Goal: Navigation & Orientation: Find specific page/section

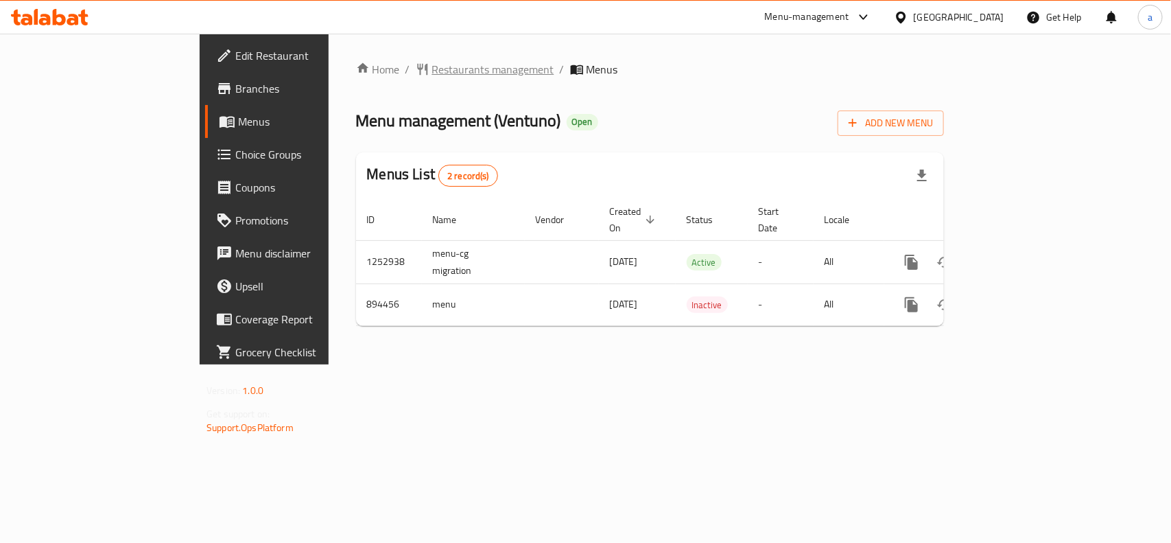
click at [432, 72] on span "Restaurants management" at bounding box center [493, 69] width 122 height 16
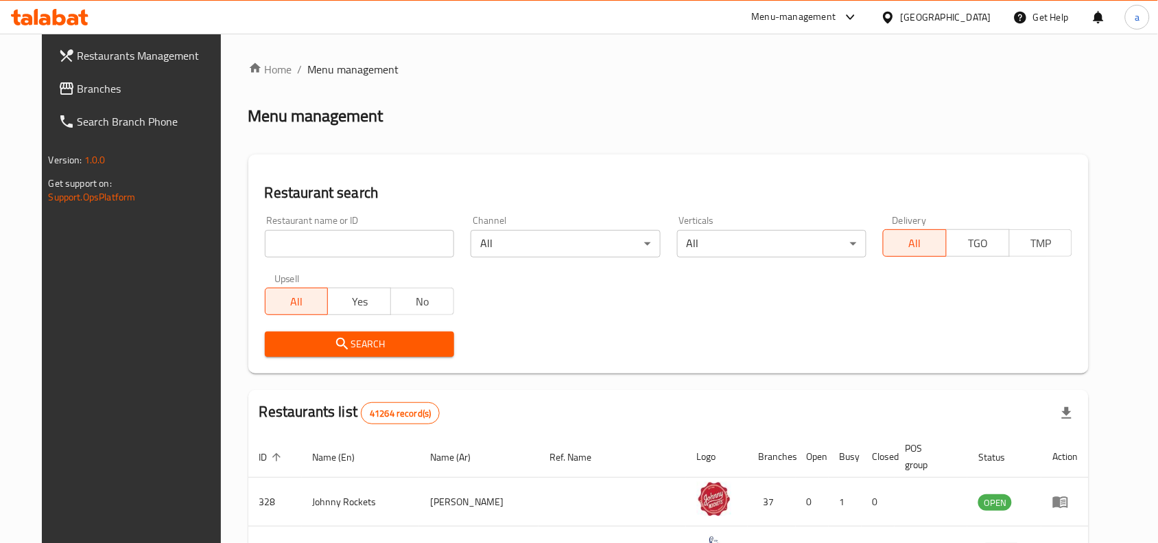
click at [91, 98] on link "Branches" at bounding box center [141, 88] width 188 height 33
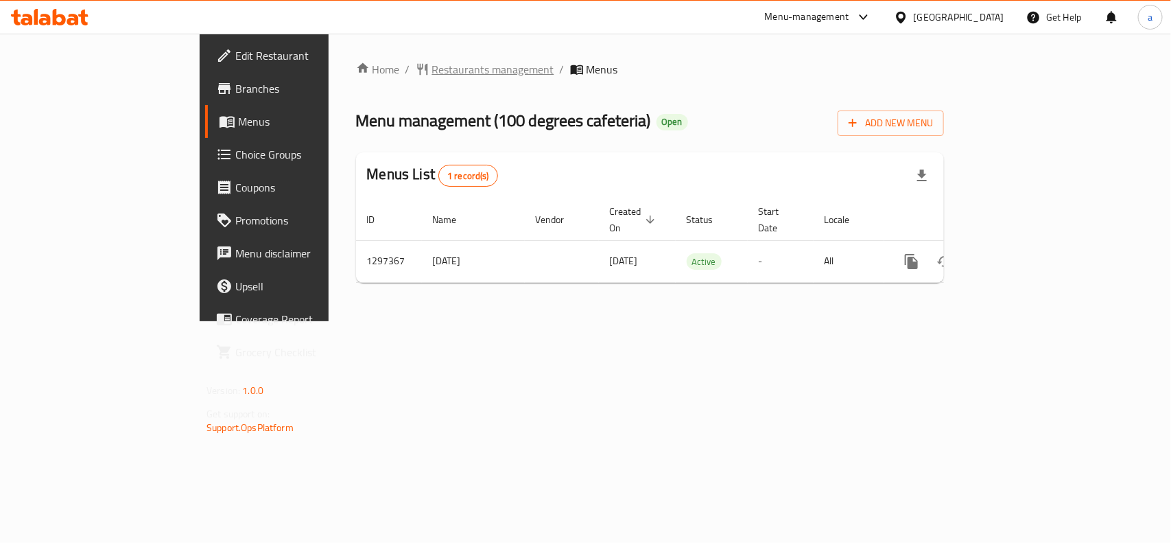
click at [432, 71] on span "Restaurants management" at bounding box center [493, 69] width 122 height 16
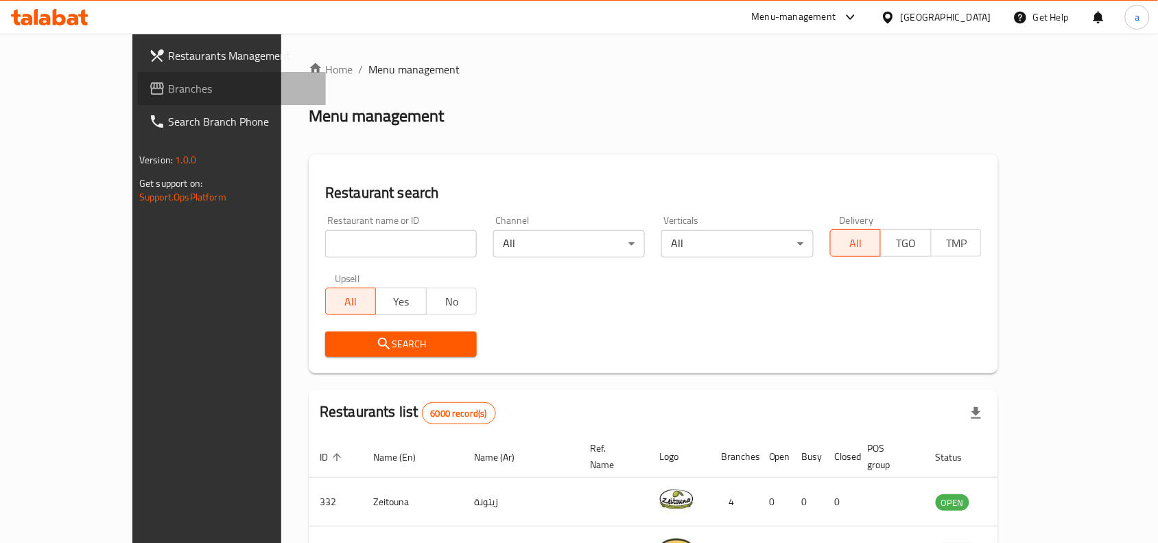
click at [168, 83] on span "Branches" at bounding box center [241, 88] width 147 height 16
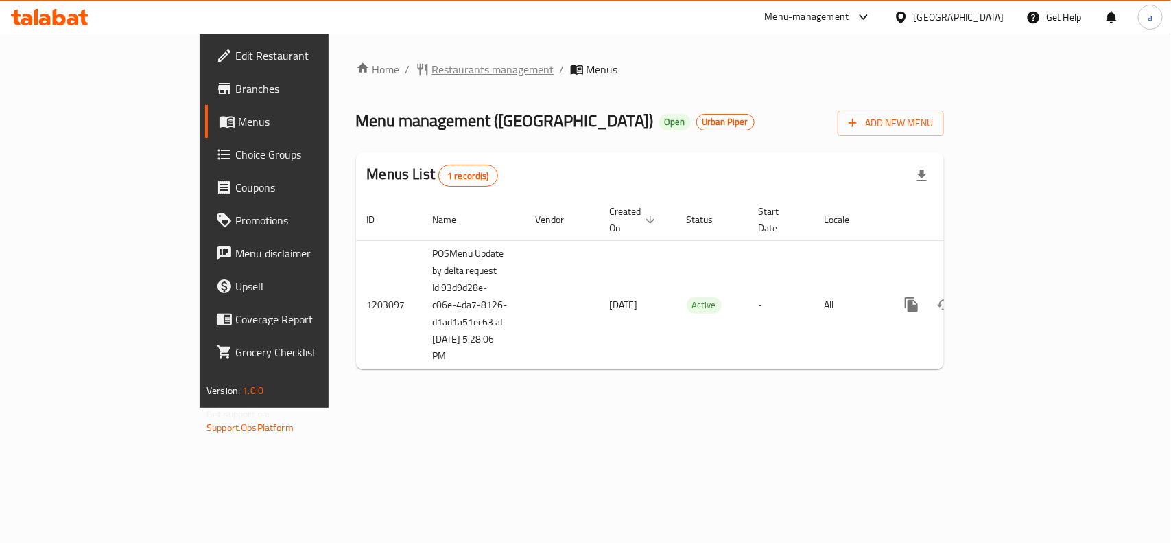
click at [432, 70] on span "Restaurants management" at bounding box center [493, 69] width 122 height 16
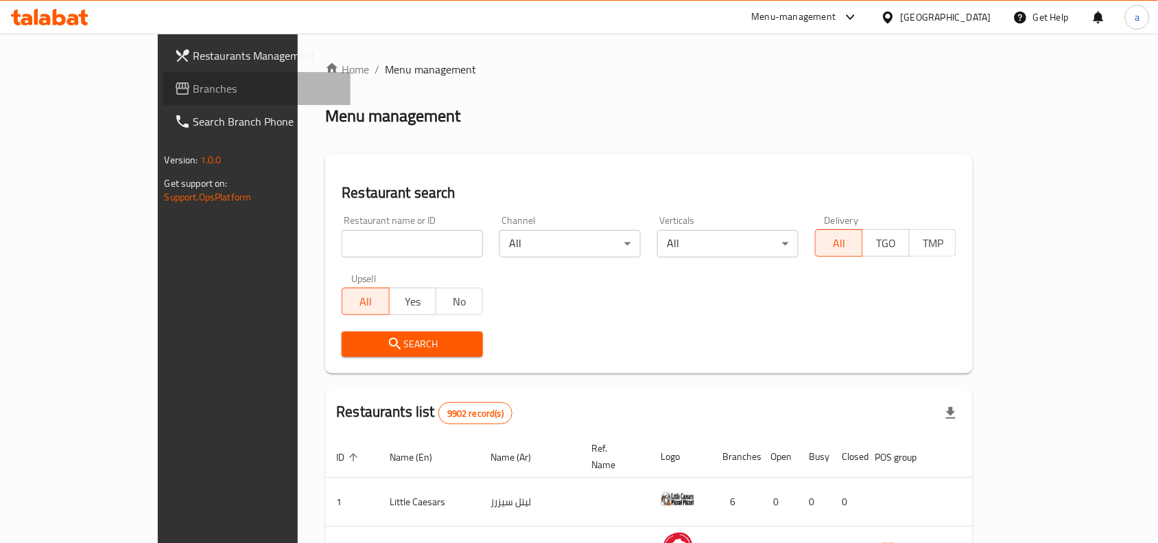
click at [163, 97] on link "Branches" at bounding box center [257, 88] width 188 height 33
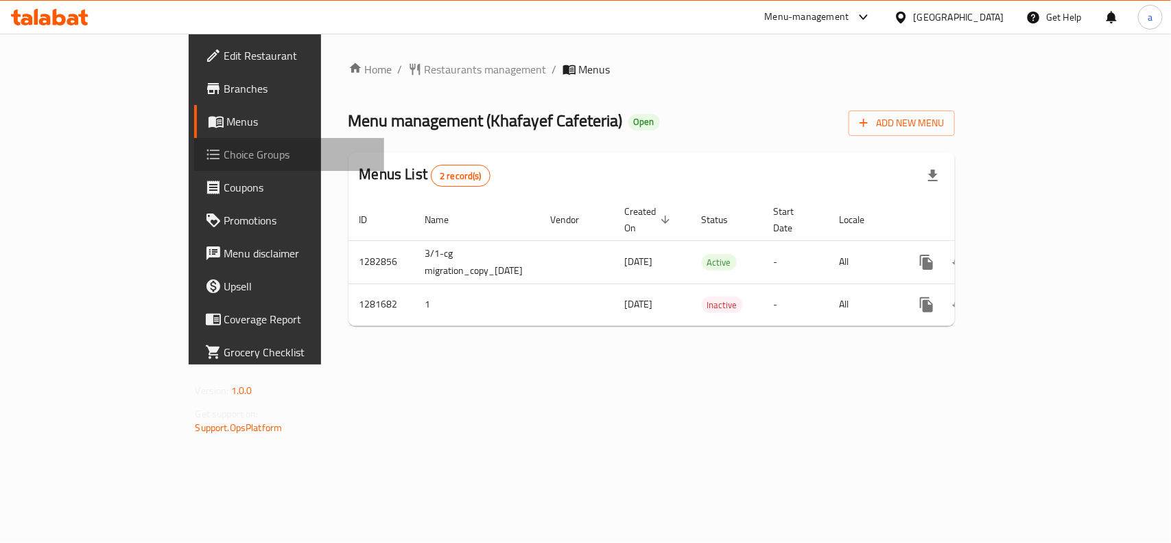
click at [224, 152] on span "Choice Groups" at bounding box center [298, 154] width 149 height 16
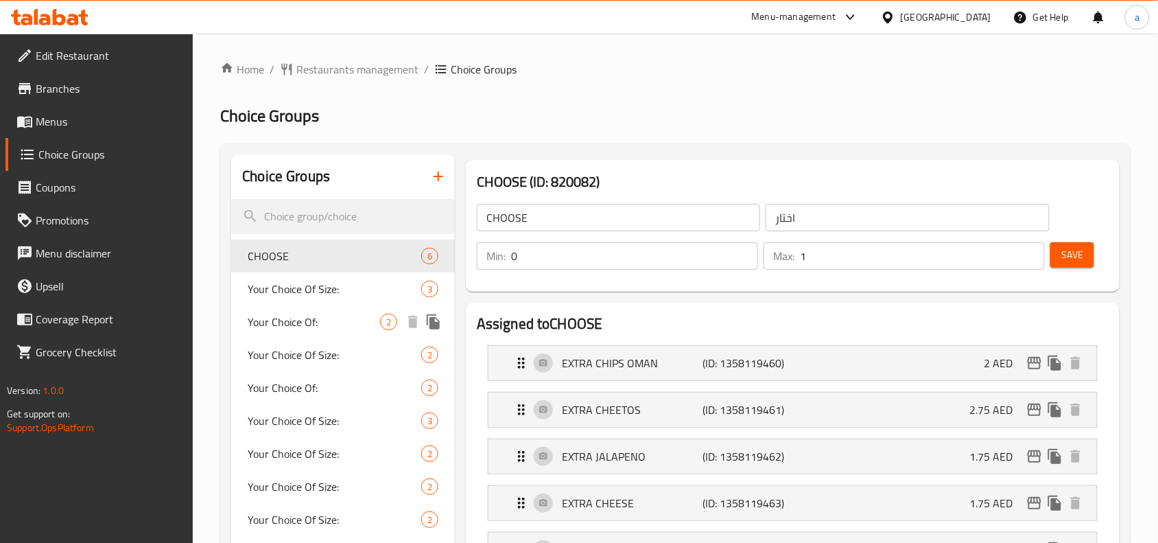
click at [316, 317] on span "Your Choice Of:" at bounding box center [314, 322] width 132 height 16
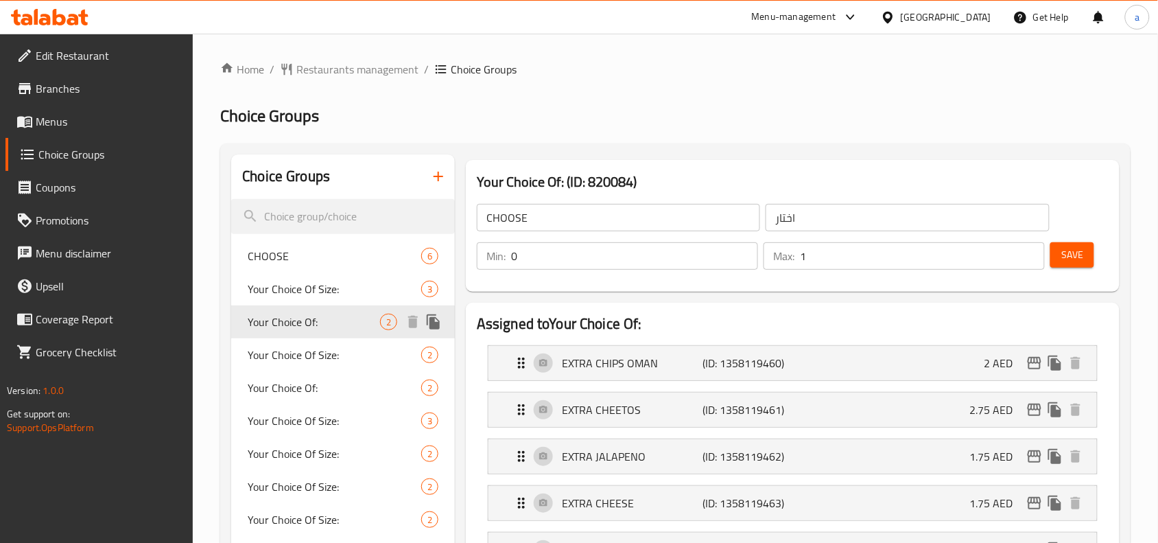
type input "Your Choice Of:"
type input "إختيارك من:"
type input "1"
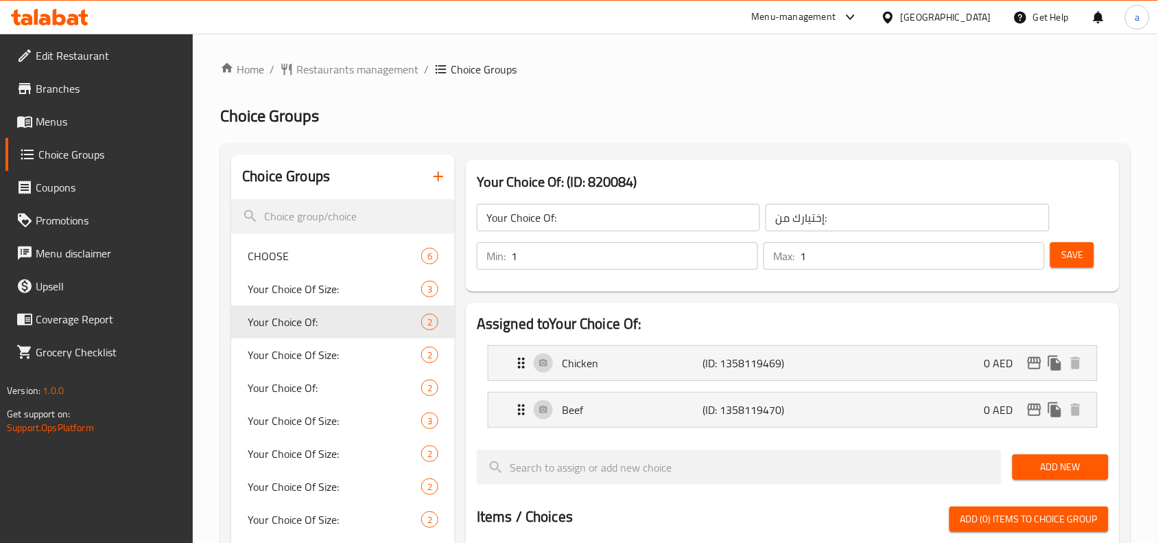
click at [94, 119] on span "Menus" at bounding box center [109, 121] width 147 height 16
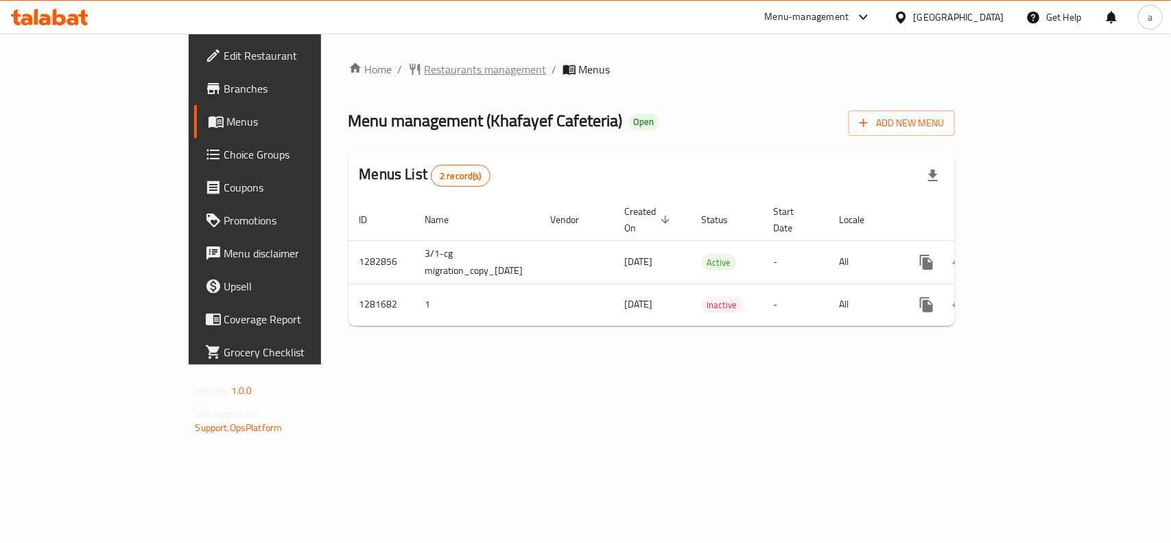
click at [425, 69] on span "Restaurants management" at bounding box center [486, 69] width 122 height 16
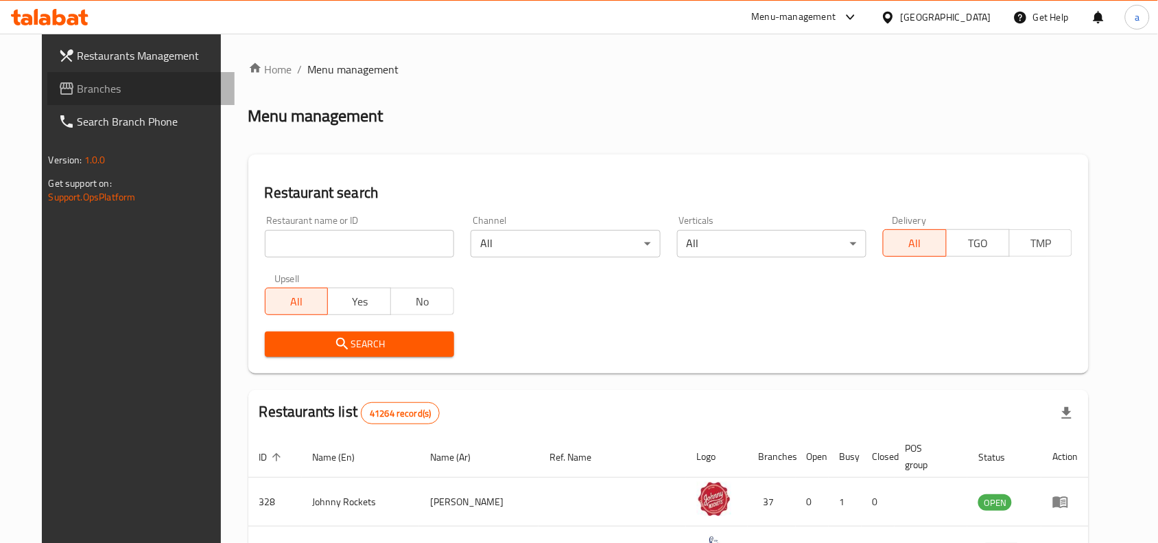
click at [149, 88] on span "Branches" at bounding box center [151, 88] width 147 height 16
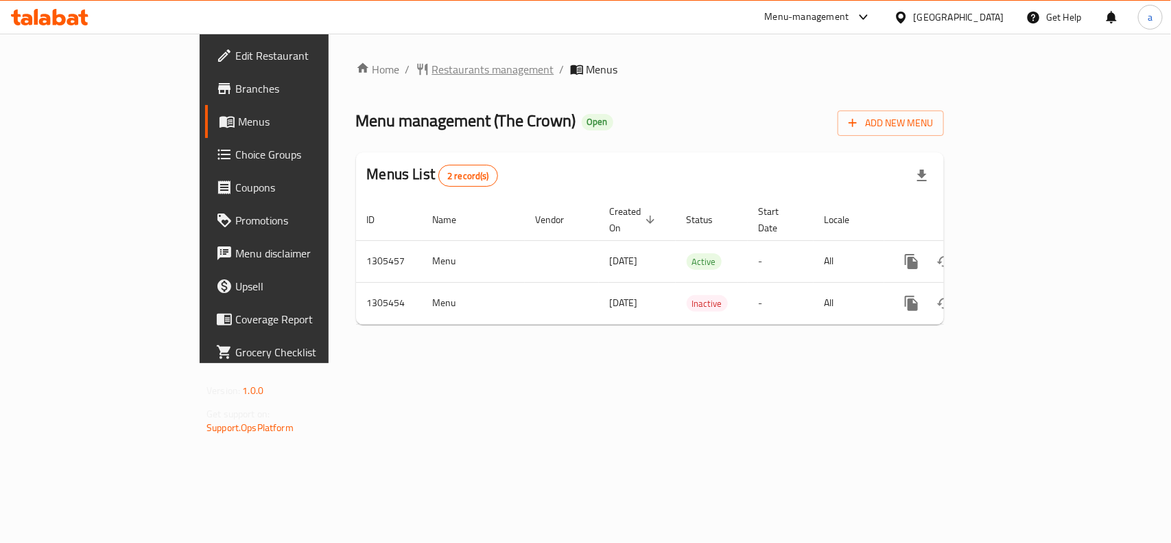
click at [432, 71] on span "Restaurants management" at bounding box center [493, 69] width 122 height 16
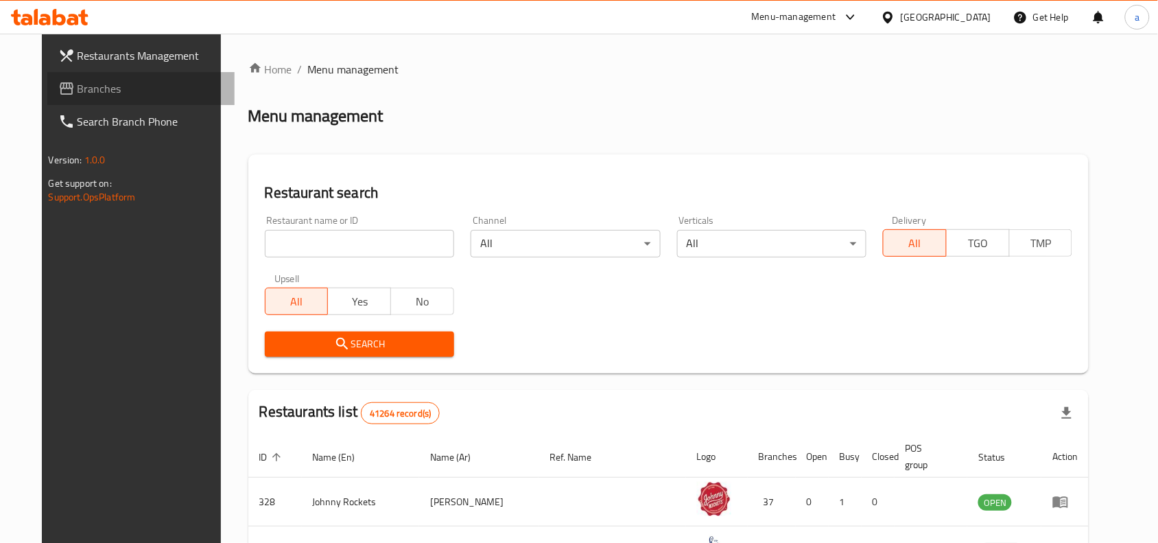
click at [96, 83] on span "Branches" at bounding box center [151, 88] width 147 height 16
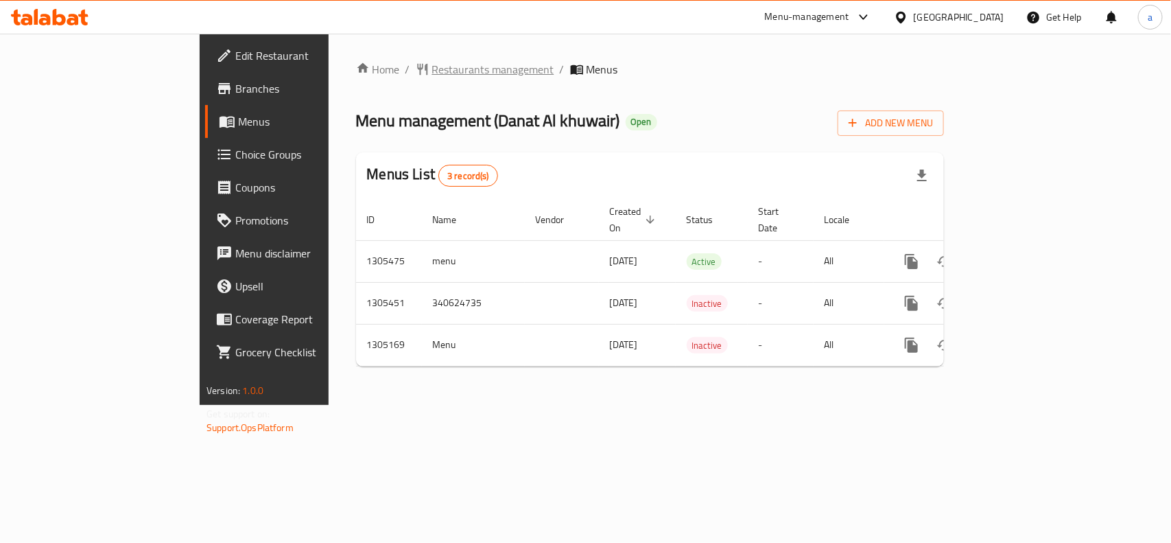
click at [432, 72] on span "Restaurants management" at bounding box center [493, 69] width 122 height 16
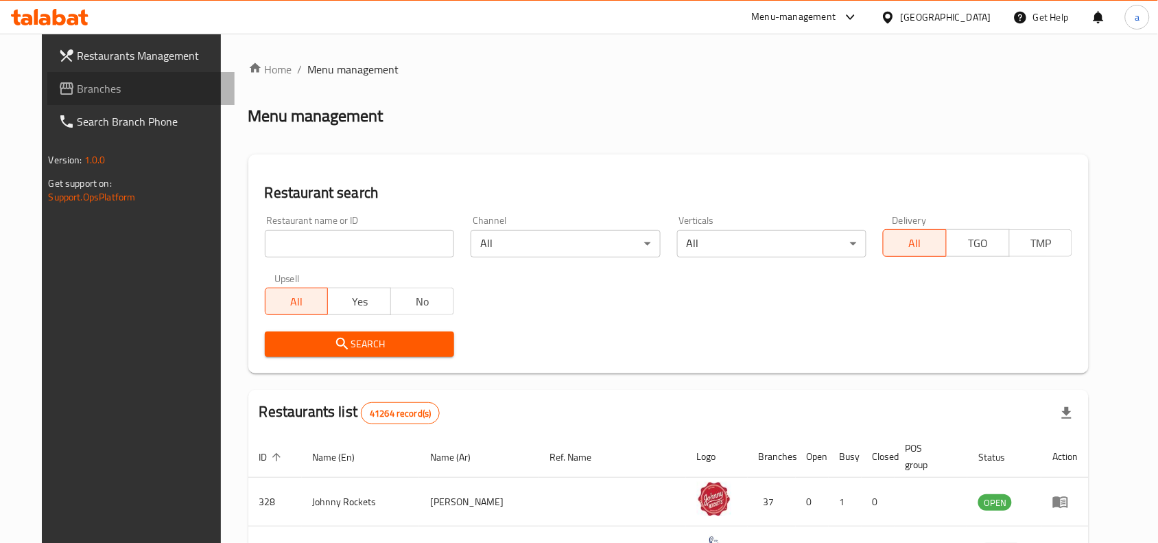
click at [121, 87] on span "Branches" at bounding box center [151, 88] width 147 height 16
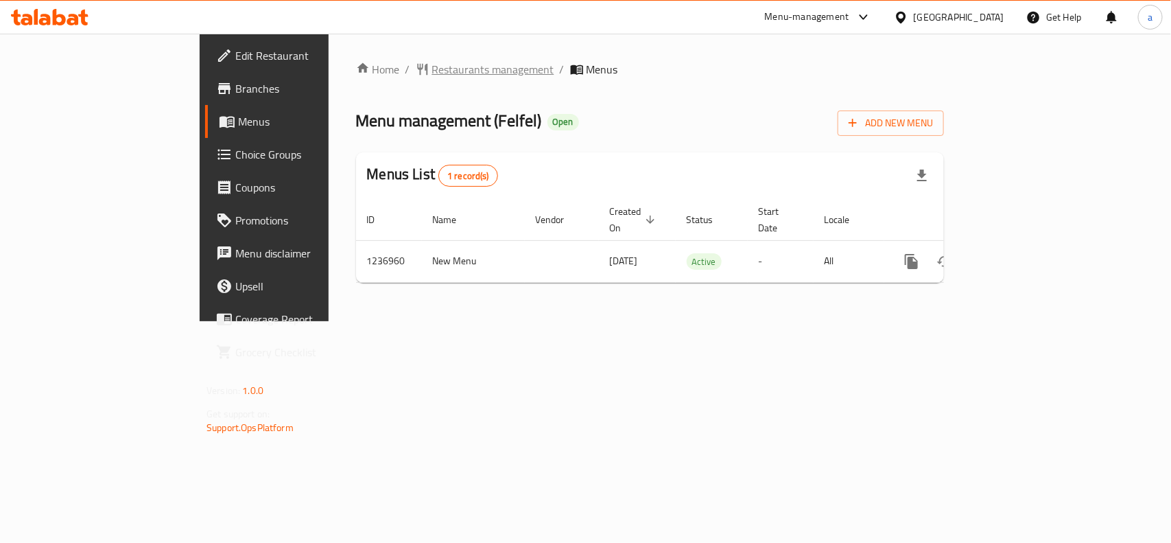
click at [432, 67] on span "Restaurants management" at bounding box center [493, 69] width 122 height 16
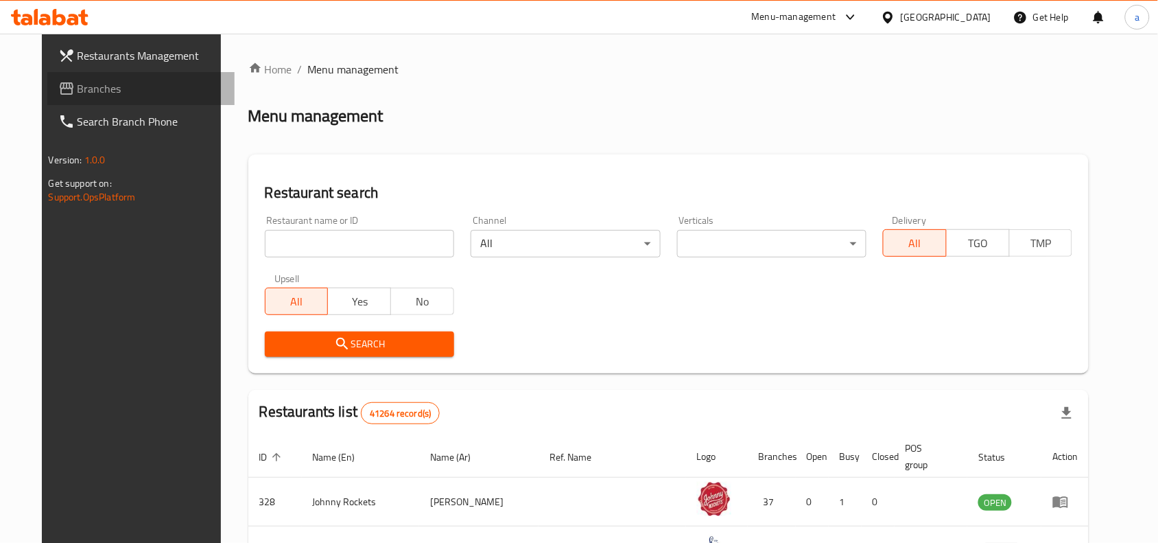
click at [78, 84] on span "Branches" at bounding box center [151, 88] width 147 height 16
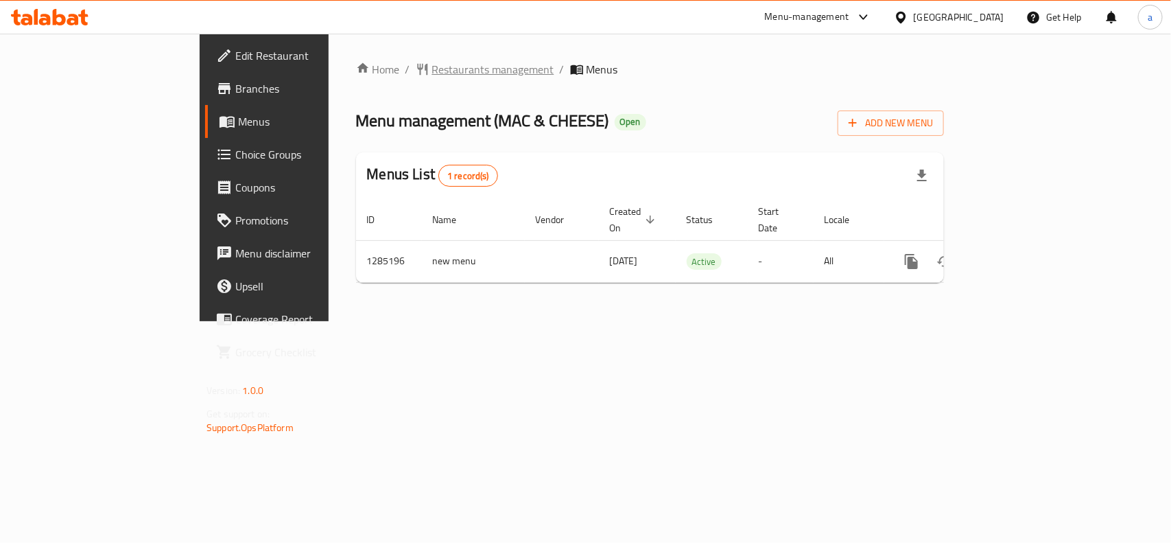
click at [432, 71] on span "Restaurants management" at bounding box center [493, 69] width 122 height 16
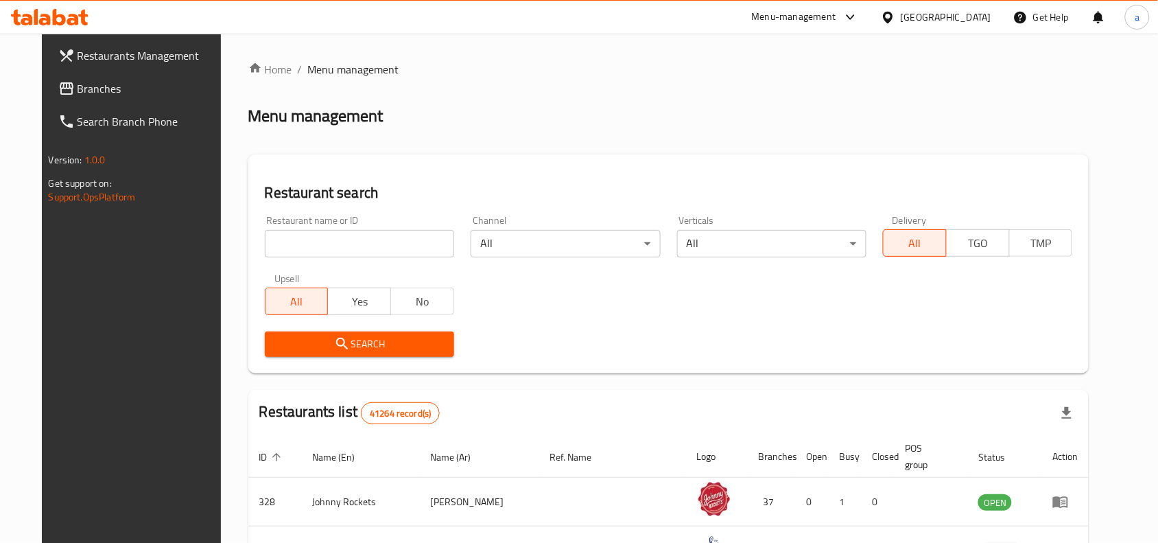
click at [78, 84] on span "Branches" at bounding box center [151, 88] width 147 height 16
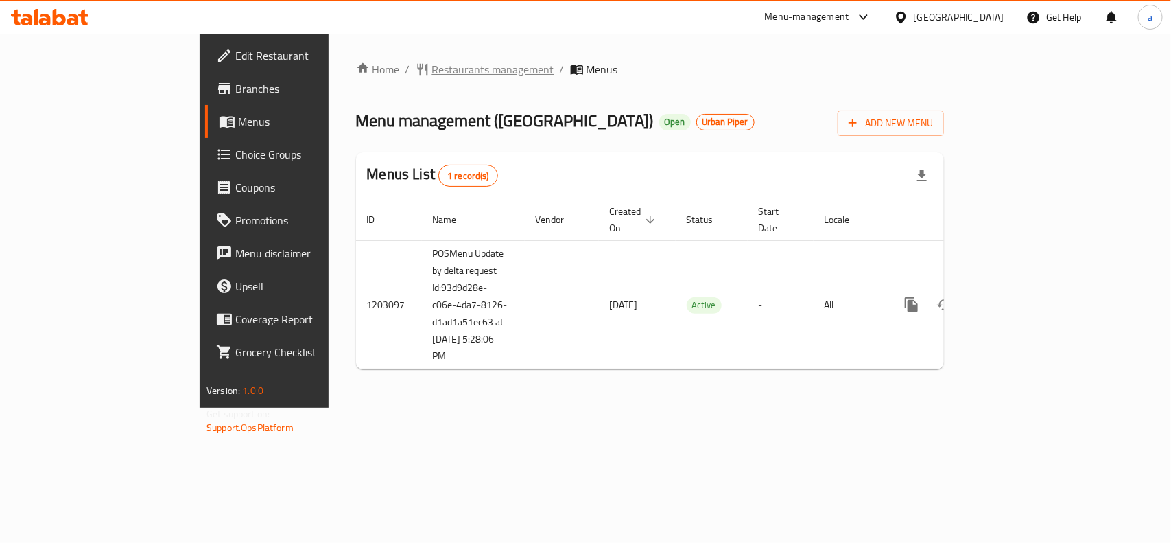
click at [432, 73] on span "Restaurants management" at bounding box center [493, 69] width 122 height 16
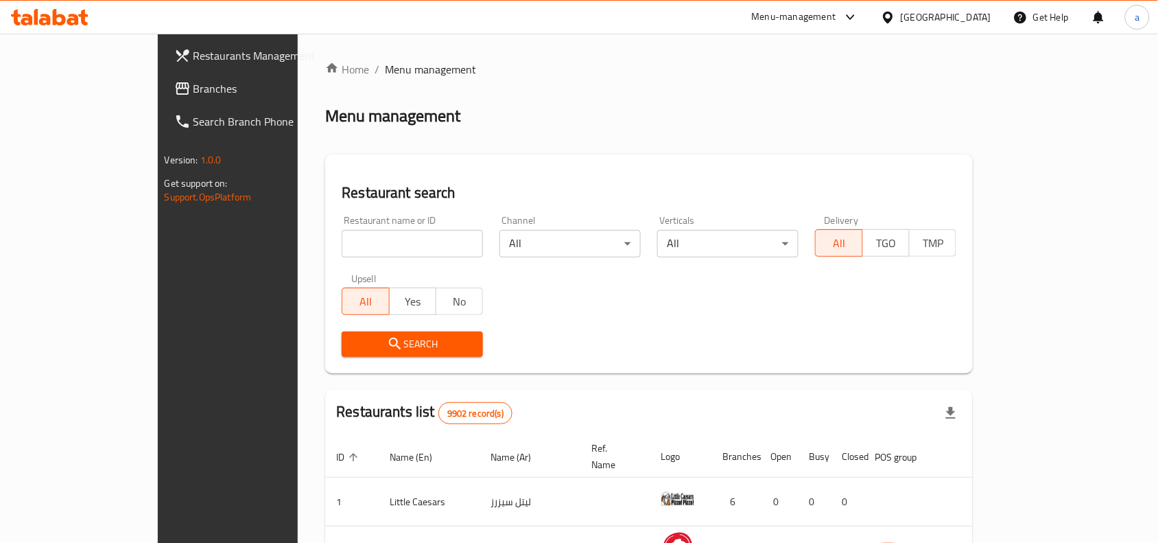
click at [393, 235] on input "search" at bounding box center [412, 243] width 141 height 27
paste input "669488"
type input "669488"
click button "Search" at bounding box center [412, 343] width 141 height 25
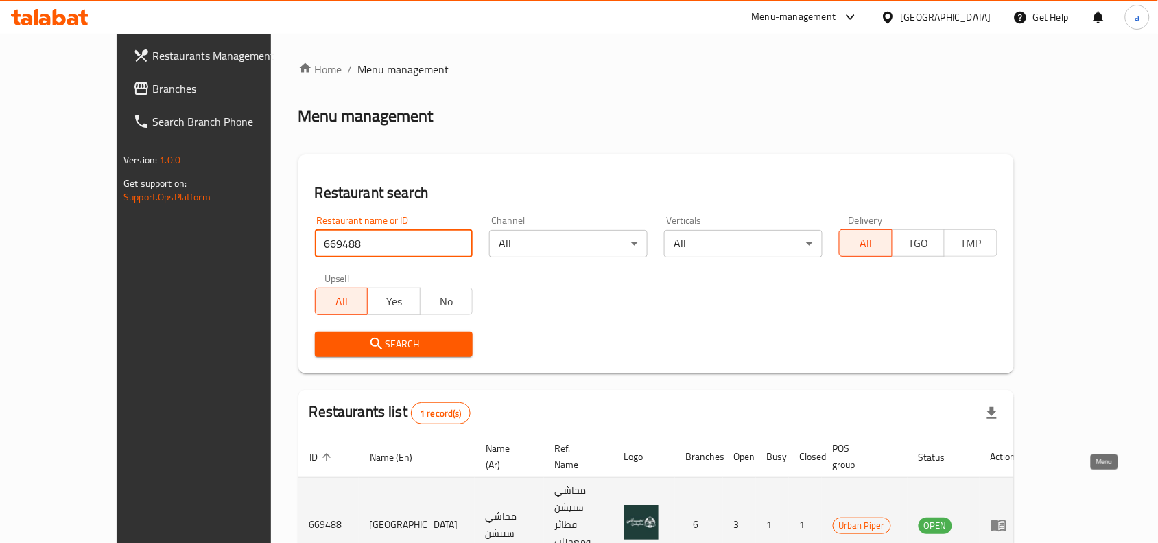
click at [1005, 523] on icon "enhanced table" at bounding box center [1002, 525] width 5 height 5
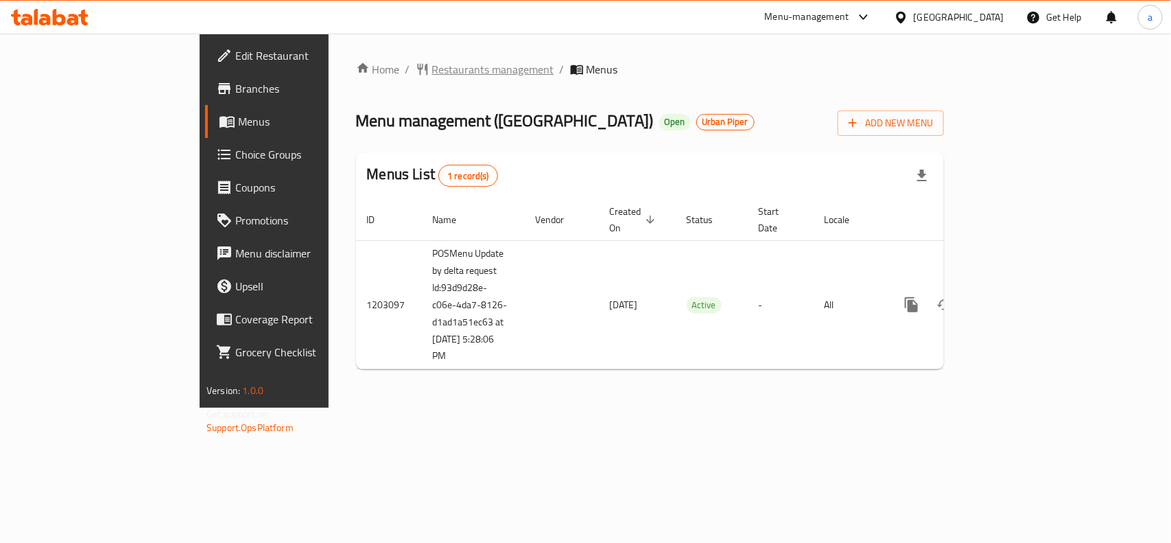
click at [432, 73] on span "Restaurants management" at bounding box center [493, 69] width 122 height 16
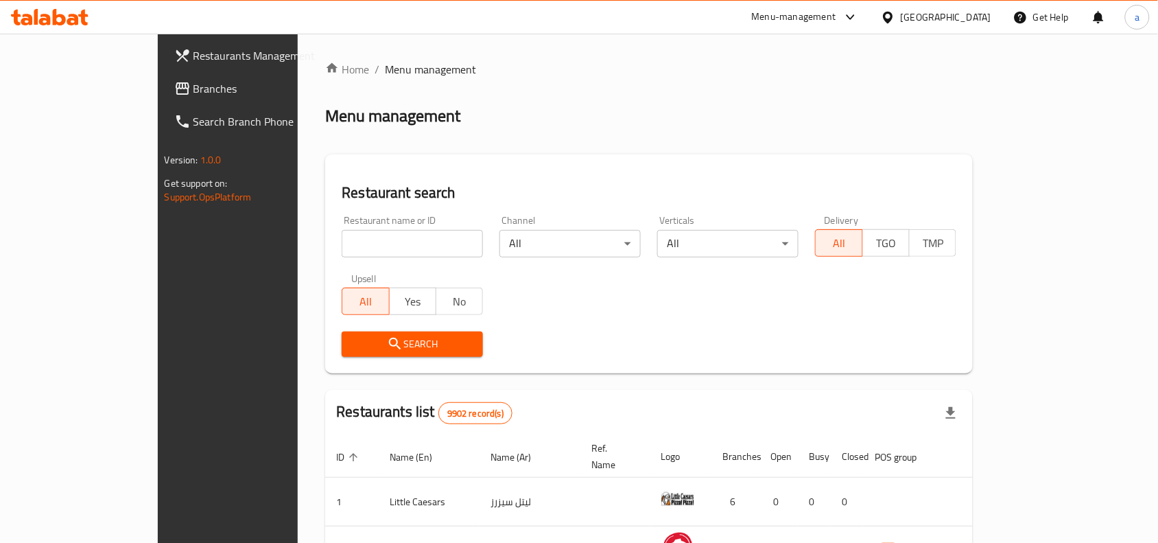
click at [194, 90] on span "Branches" at bounding box center [267, 88] width 147 height 16
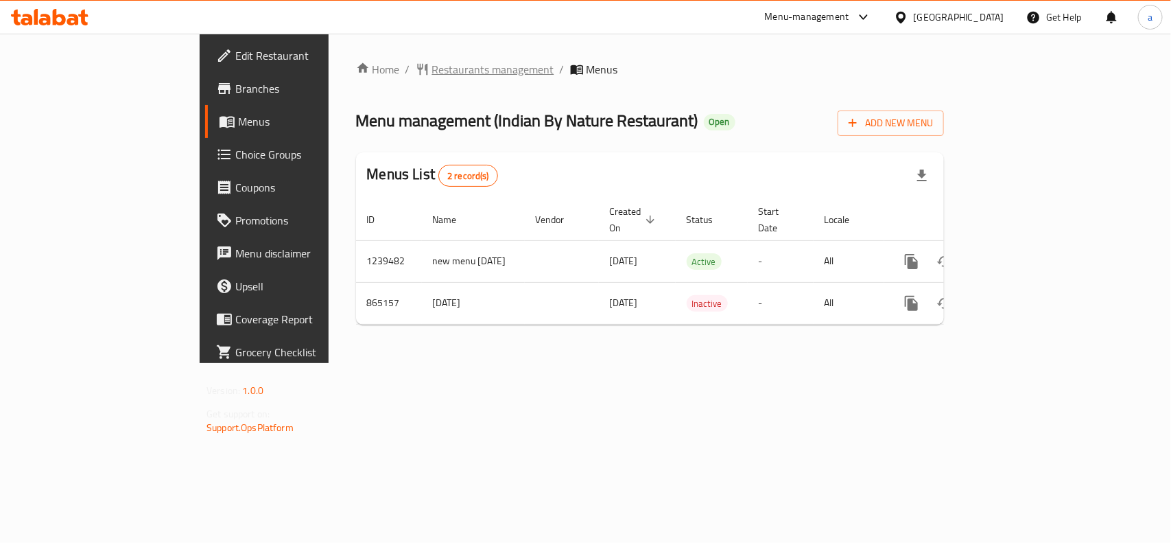
click at [432, 67] on span "Restaurants management" at bounding box center [493, 69] width 122 height 16
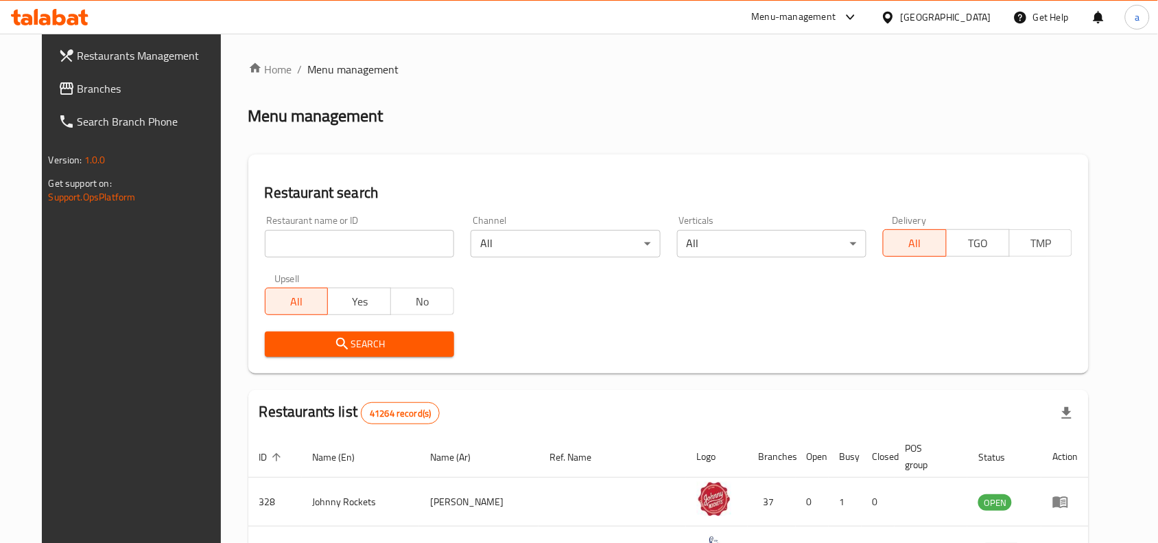
click at [95, 93] on span "Branches" at bounding box center [151, 88] width 147 height 16
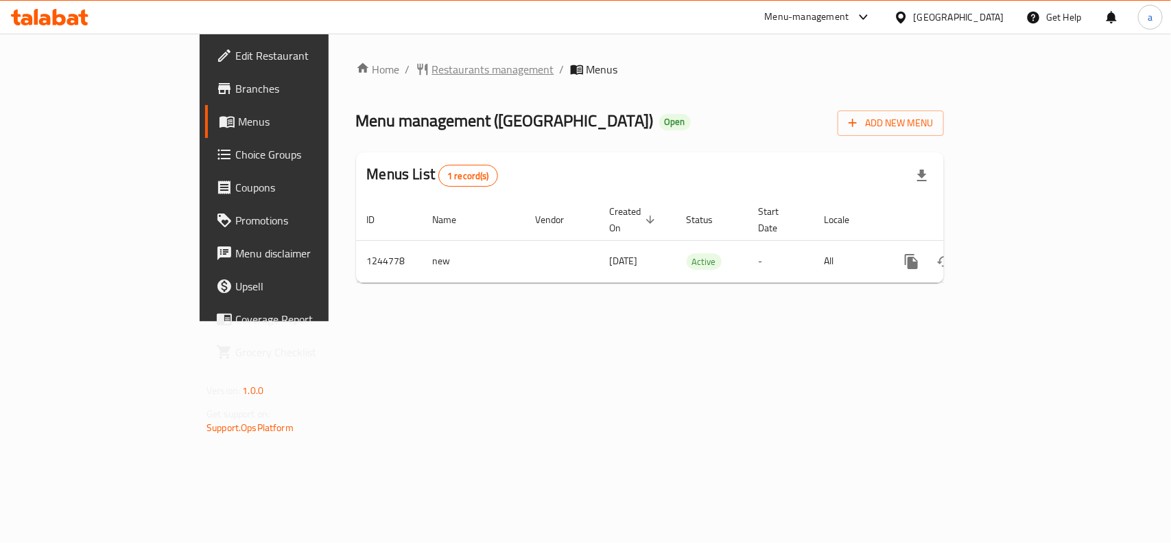
click at [432, 75] on span "Restaurants management" at bounding box center [493, 69] width 122 height 16
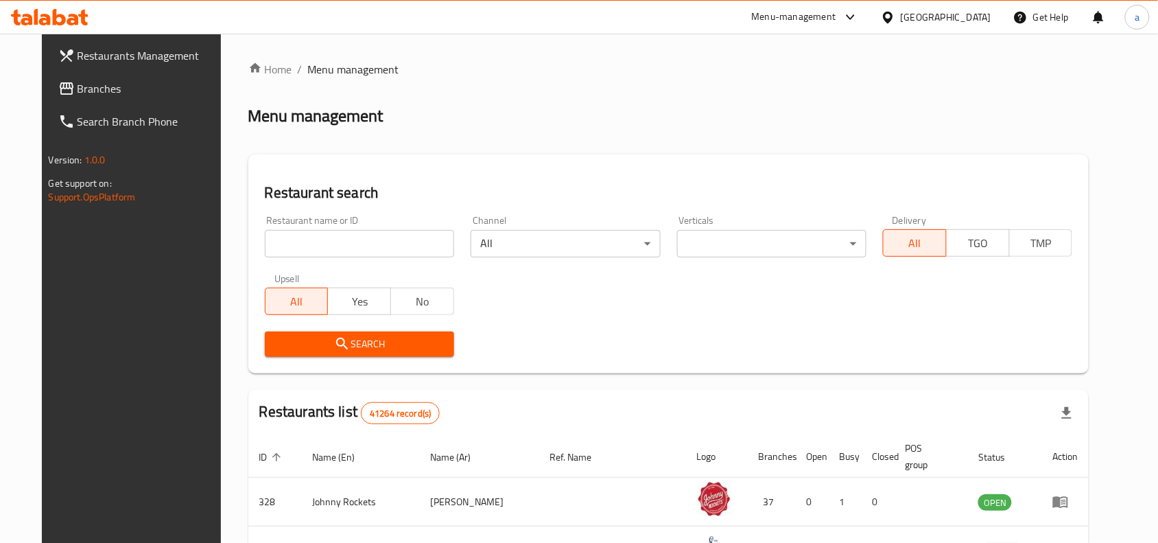
click at [78, 96] on span "Branches" at bounding box center [151, 88] width 147 height 16
